Goal: Check status: Check status

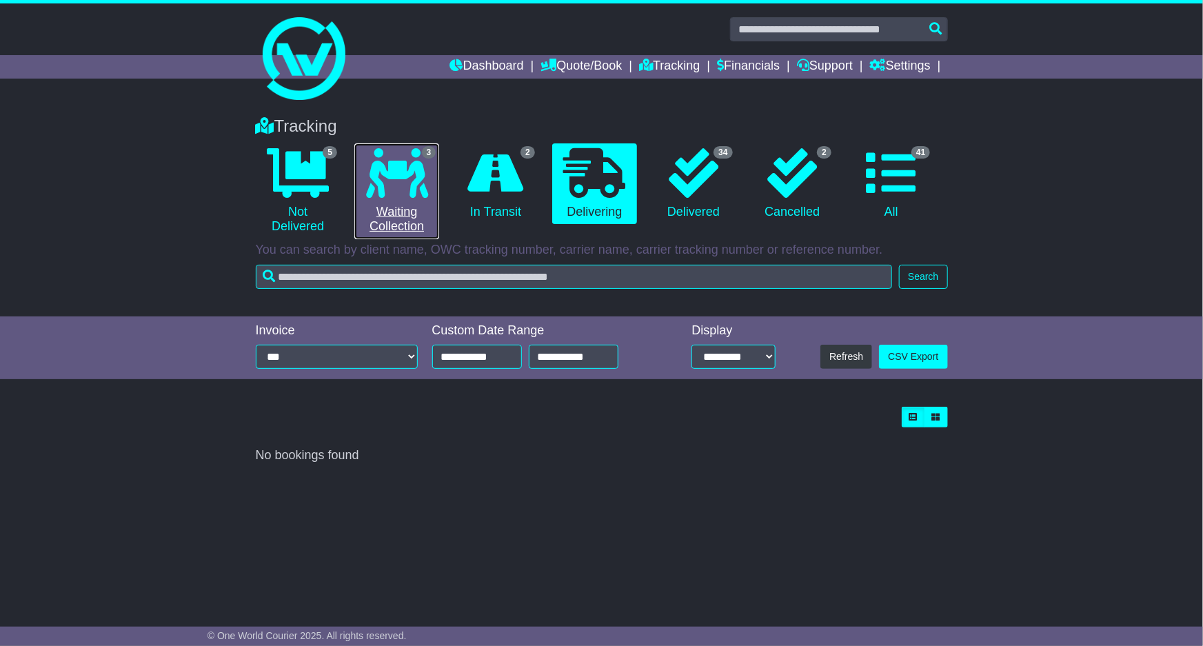
click at [420, 198] on link "3 Waiting Collection" at bounding box center [396, 191] width 85 height 96
click at [419, 198] on link "3 Waiting Collection" at bounding box center [396, 191] width 85 height 96
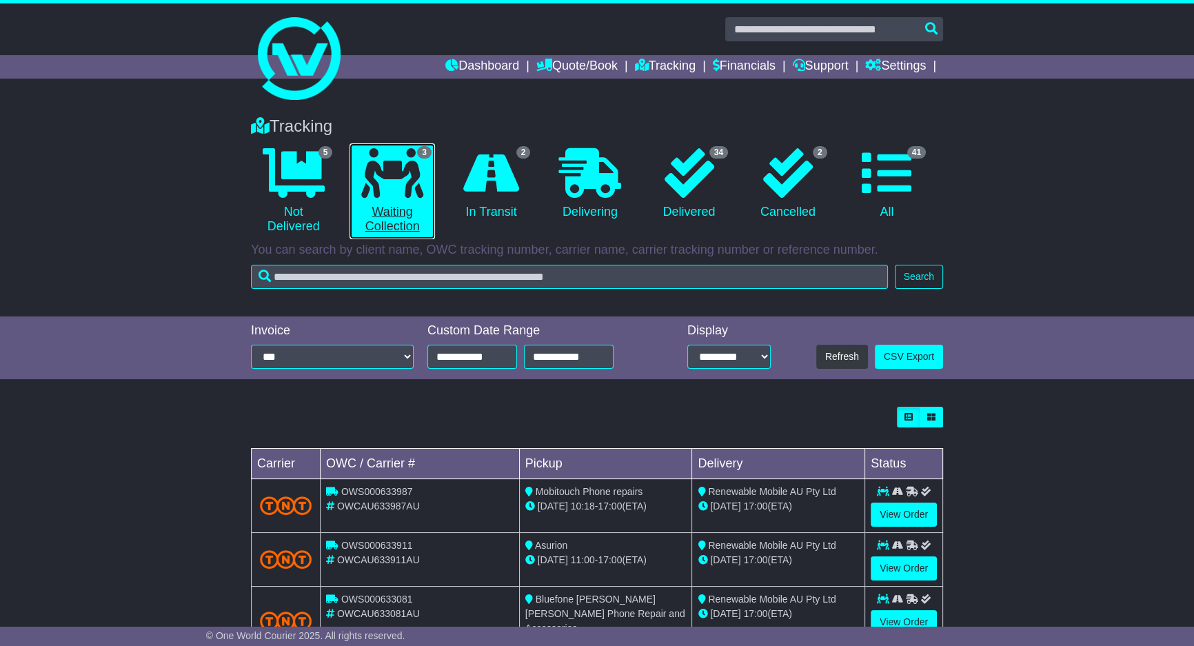
click at [420, 198] on link "3 Waiting Collection" at bounding box center [391, 191] width 85 height 96
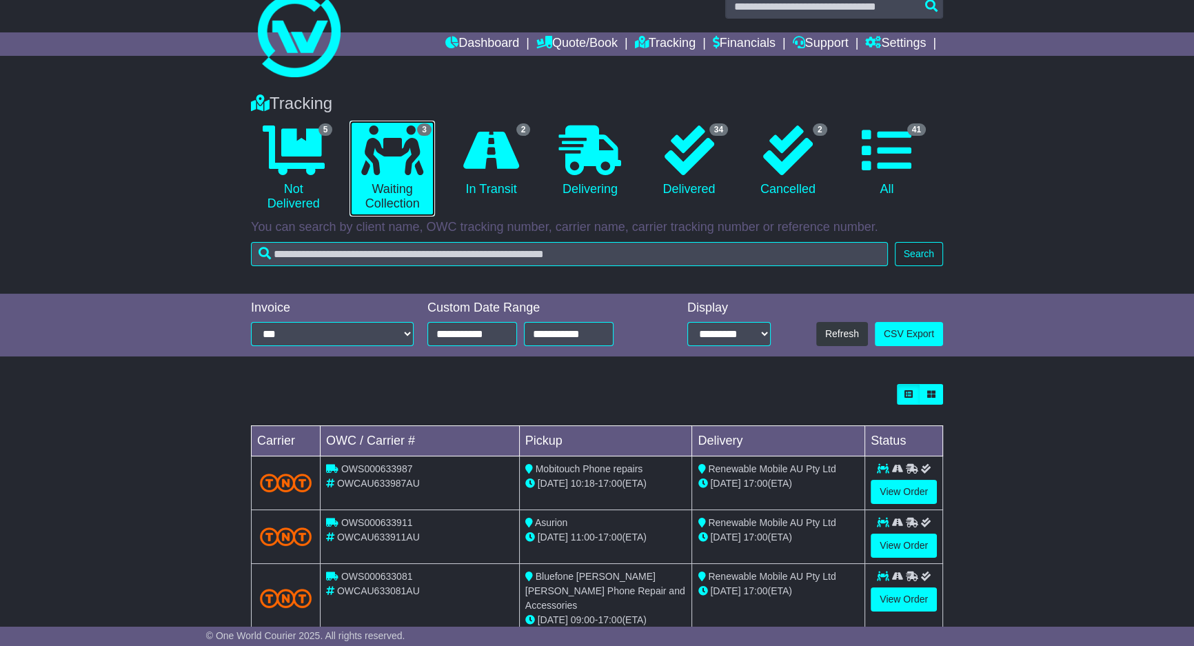
scroll to position [43, 0]
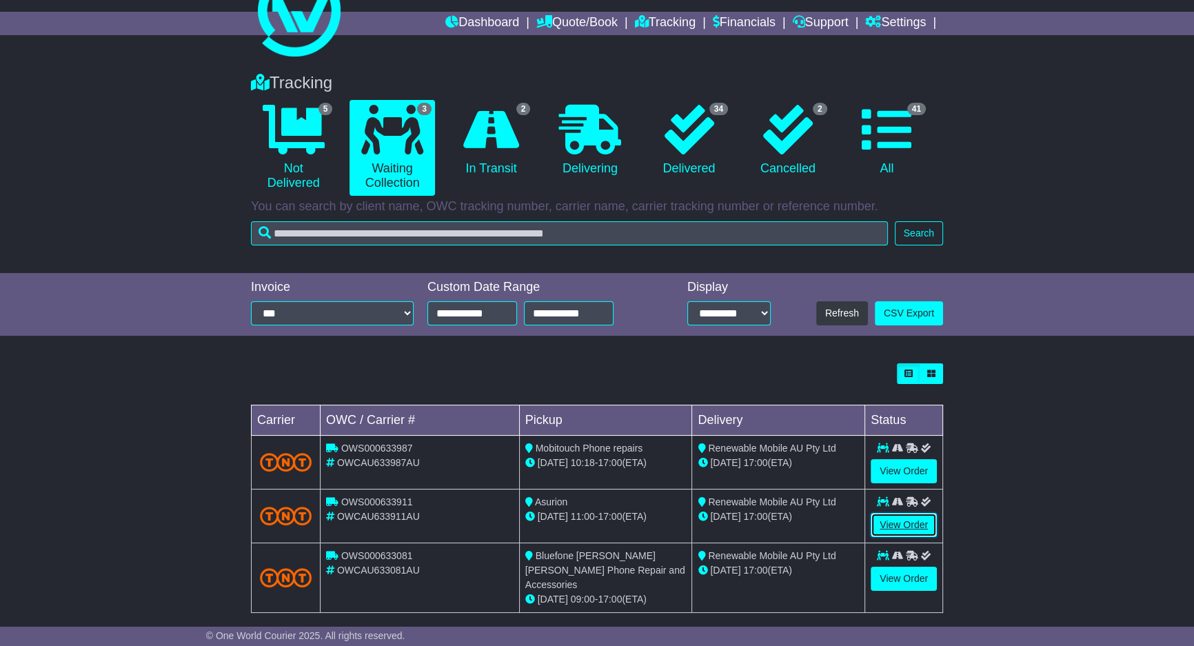
click at [906, 522] on link "View Order" at bounding box center [903, 525] width 66 height 24
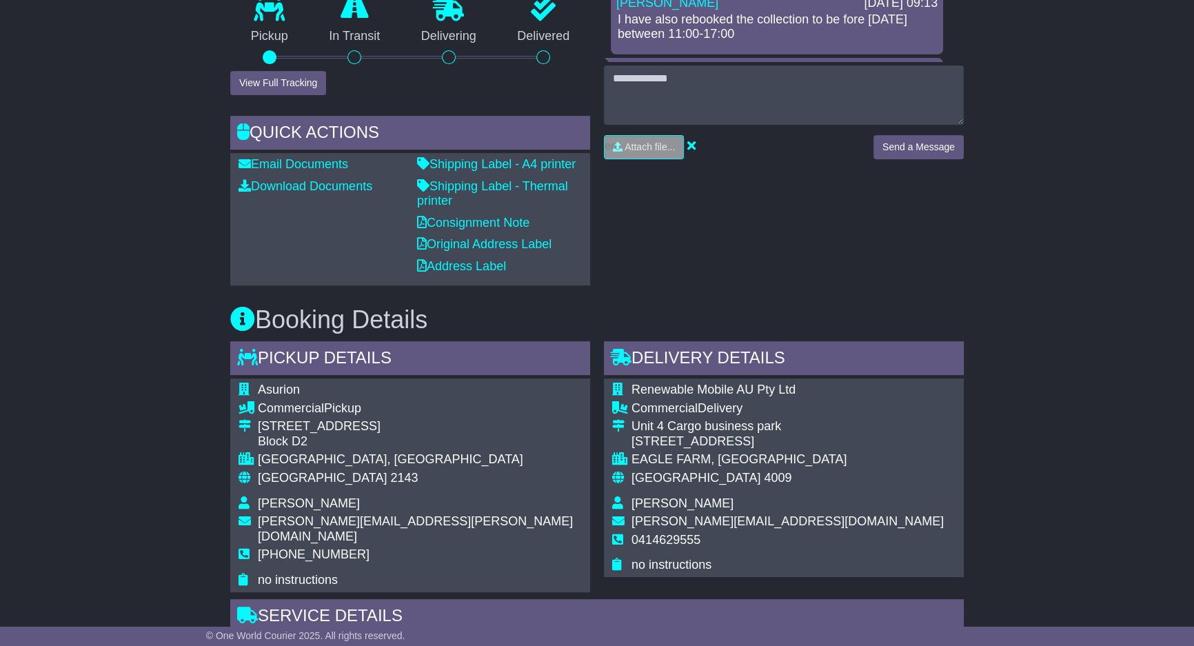
scroll to position [669, 0]
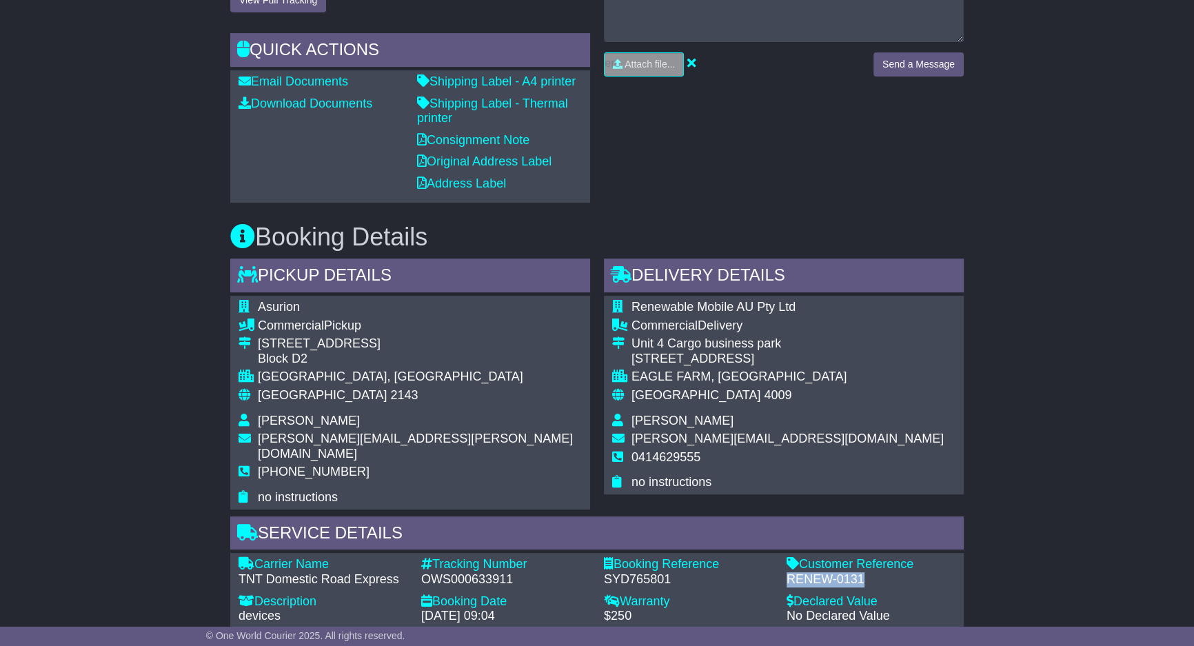
drag, startPoint x: 855, startPoint y: 554, endPoint x: 788, endPoint y: 562, distance: 67.4
click at [788, 572] on div "RENEW-0131" at bounding box center [870, 579] width 169 height 15
copy div "RENEW-0131"
